Goal: Manage account settings

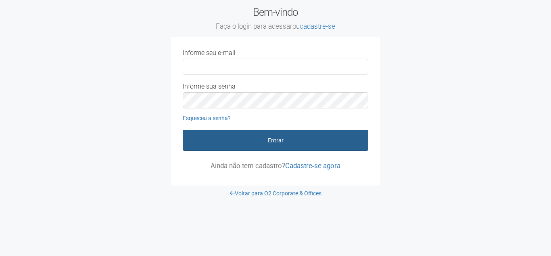
type input "**********"
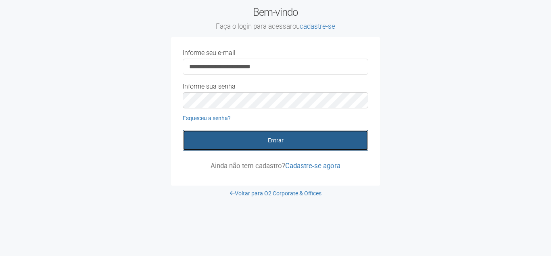
click at [259, 140] on button "Entrar" at bounding box center [276, 140] width 186 height 21
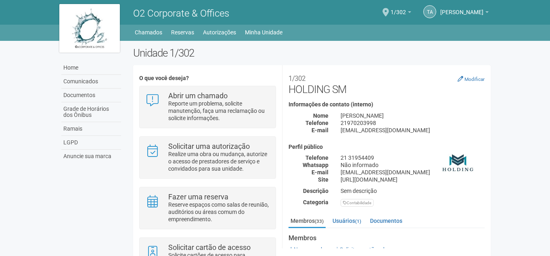
click at [60, 201] on div "Home Comunicados Documentos Grade de Horários dos Ônibus Ramais LGPD Anuncie su…" at bounding box center [275, 171] width 444 height 260
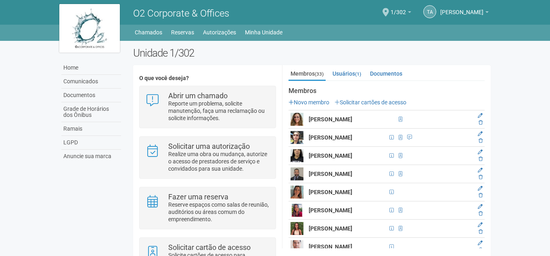
scroll to position [161, 0]
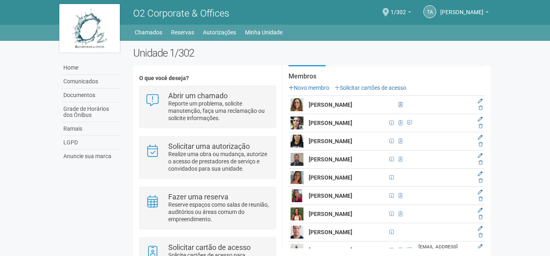
click at [399, 105] on span at bounding box center [401, 104] width 4 height 5
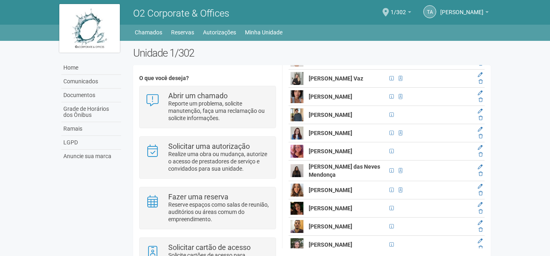
scroll to position [404, 0]
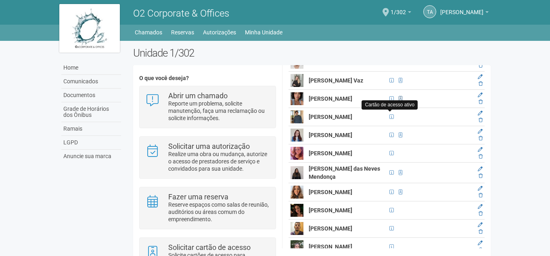
click at [399, 101] on span at bounding box center [401, 98] width 4 height 5
click at [333, 102] on strong "[PERSON_NAME]" at bounding box center [331, 98] width 44 height 6
click at [299, 105] on img at bounding box center [297, 98] width 13 height 13
click at [390, 101] on span at bounding box center [392, 98] width 4 height 5
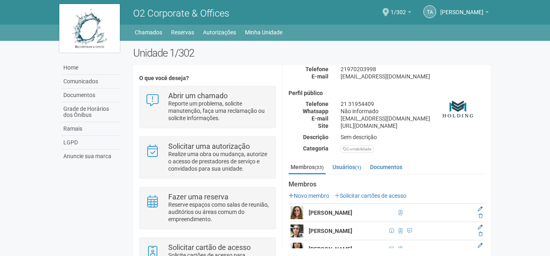
scroll to position [134, 0]
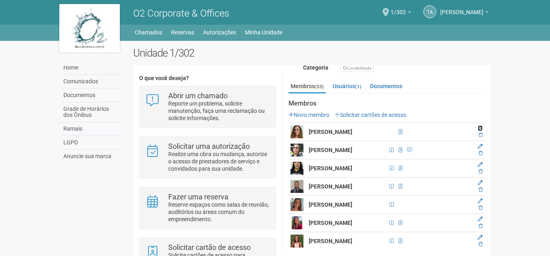
click at [479, 127] on icon at bounding box center [480, 128] width 5 height 5
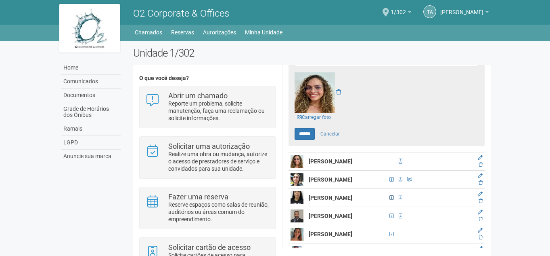
scroll to position [296, 0]
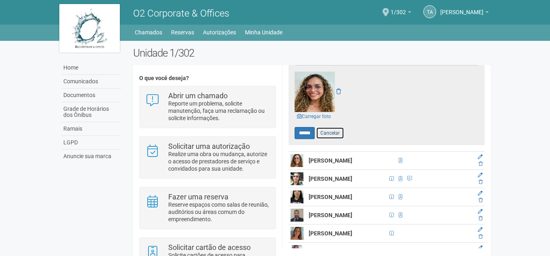
drag, startPoint x: 335, startPoint y: 130, endPoint x: 356, endPoint y: 136, distance: 21.5
click at [337, 130] on link "Cancelar" at bounding box center [330, 133] width 28 height 12
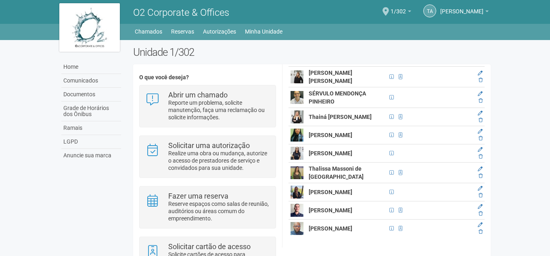
scroll to position [0, 0]
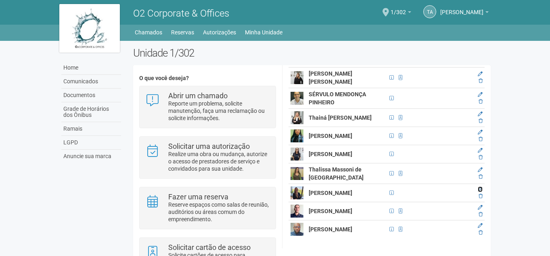
click at [480, 186] on icon at bounding box center [480, 188] width 5 height 5
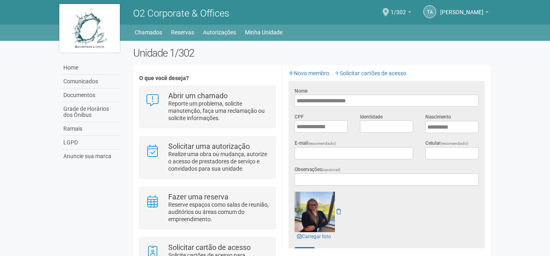
scroll to position [221, 0]
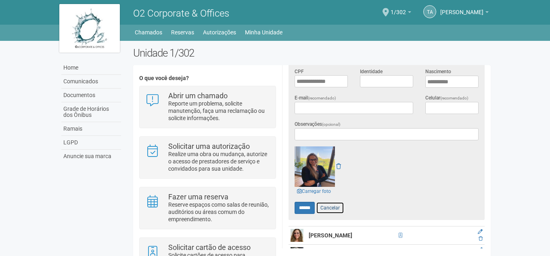
click at [335, 207] on link "Cancelar" at bounding box center [330, 207] width 28 height 12
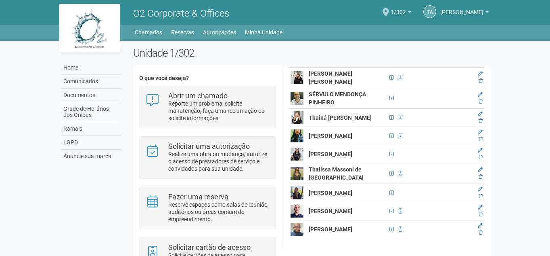
scroll to position [659, 0]
click at [480, 92] on icon at bounding box center [480, 94] width 5 height 5
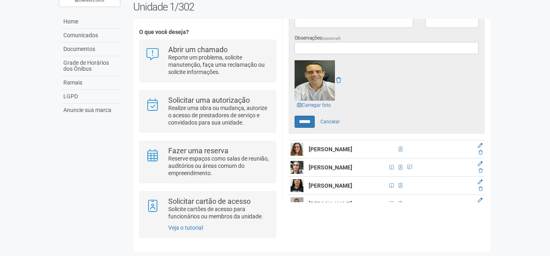
scroll to position [262, 0]
click at [339, 116] on link "Cancelar" at bounding box center [330, 121] width 28 height 12
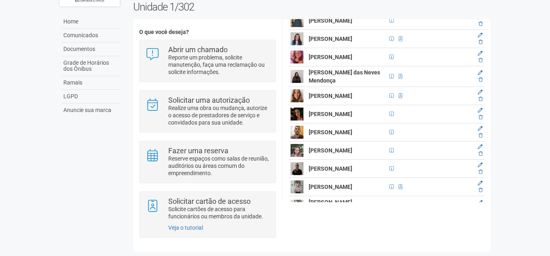
scroll to position [467, 0]
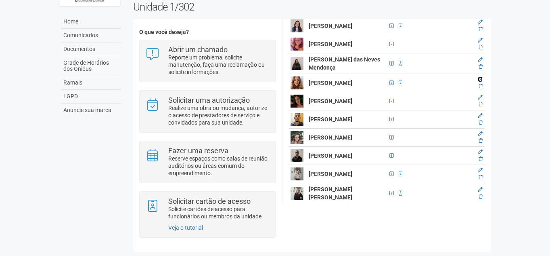
click at [480, 82] on icon at bounding box center [480, 79] width 5 height 5
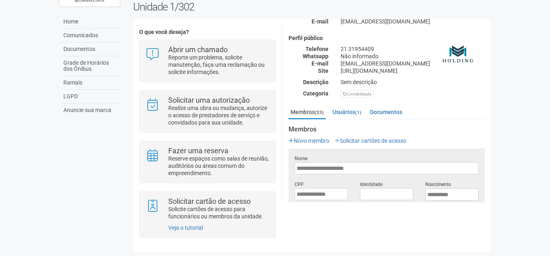
scroll to position [0, 0]
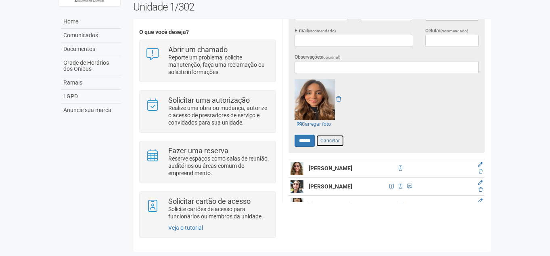
click at [334, 137] on link "Cancelar" at bounding box center [330, 140] width 28 height 12
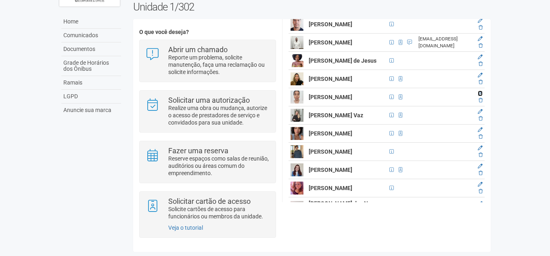
click at [480, 96] on icon at bounding box center [480, 93] width 5 height 5
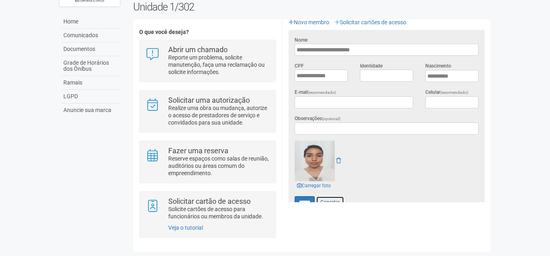
click at [337, 196] on link "Cancelar" at bounding box center [330, 202] width 28 height 12
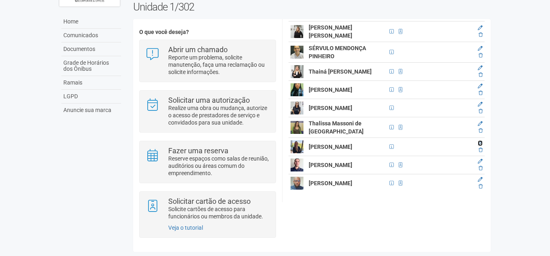
click at [479, 140] on icon at bounding box center [480, 142] width 5 height 5
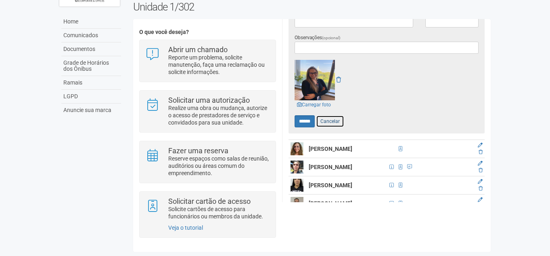
click at [331, 115] on link "Cancelar" at bounding box center [330, 121] width 28 height 12
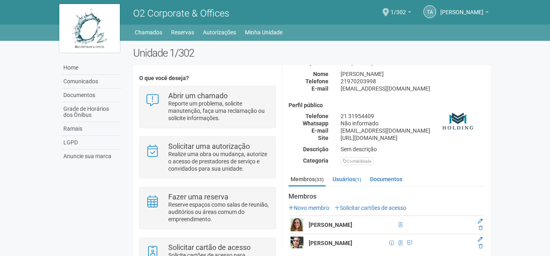
scroll to position [81, 0]
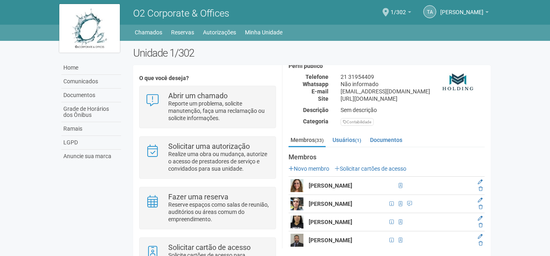
click at [510, 192] on body "Aguarde... O2 Corporate & Offices TA Thamiris Abdala Thamiris Abdala thamiris@h…" at bounding box center [275, 128] width 550 height 256
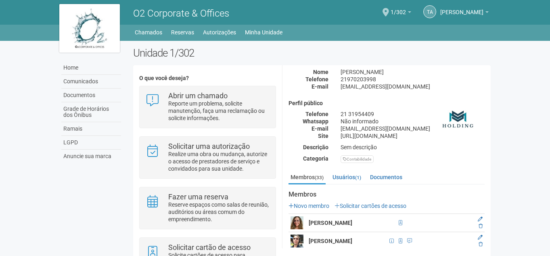
scroll to position [121, 0]
